Goal: Entertainment & Leisure: Consume media (video, audio)

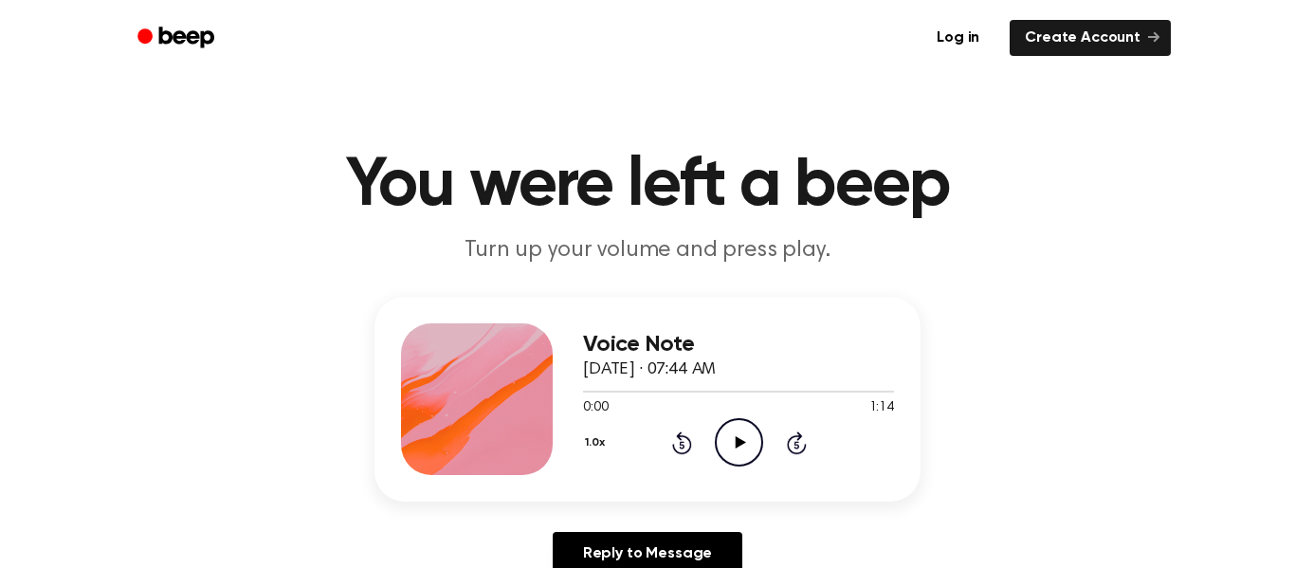
click at [750, 449] on icon "Play Audio" at bounding box center [739, 442] width 48 height 48
click at [737, 458] on icon "Play Audio" at bounding box center [739, 442] width 48 height 48
click at [736, 417] on div "0:00 1:26" at bounding box center [738, 408] width 311 height 20
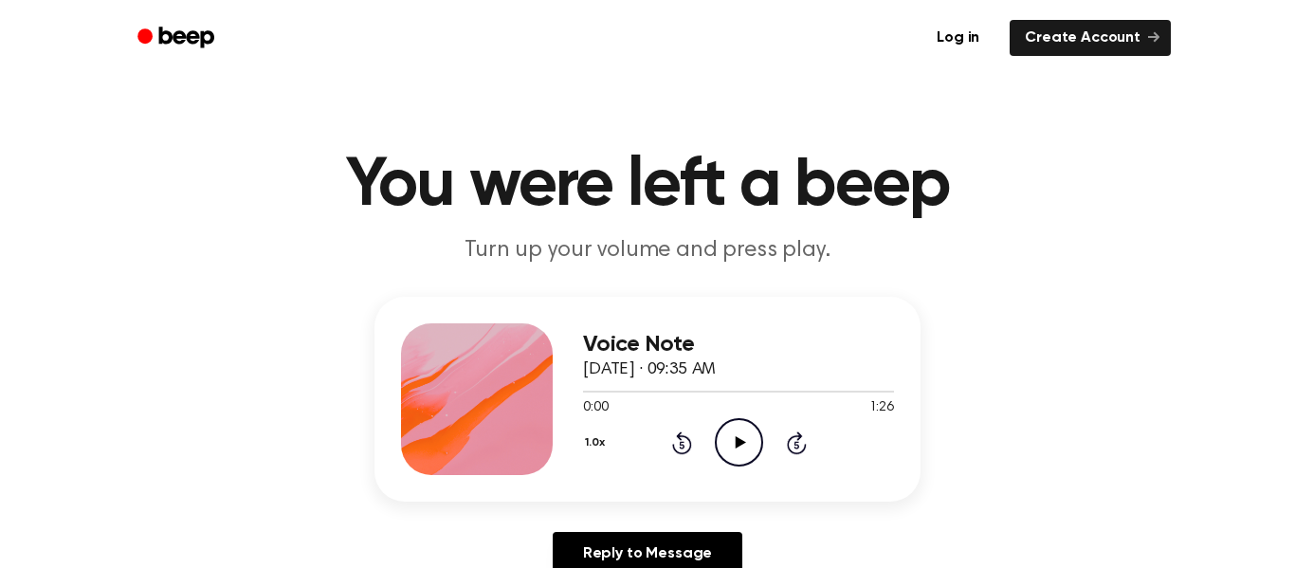
click at [736, 440] on icon at bounding box center [740, 442] width 10 height 12
